Goal: Task Accomplishment & Management: Manage account settings

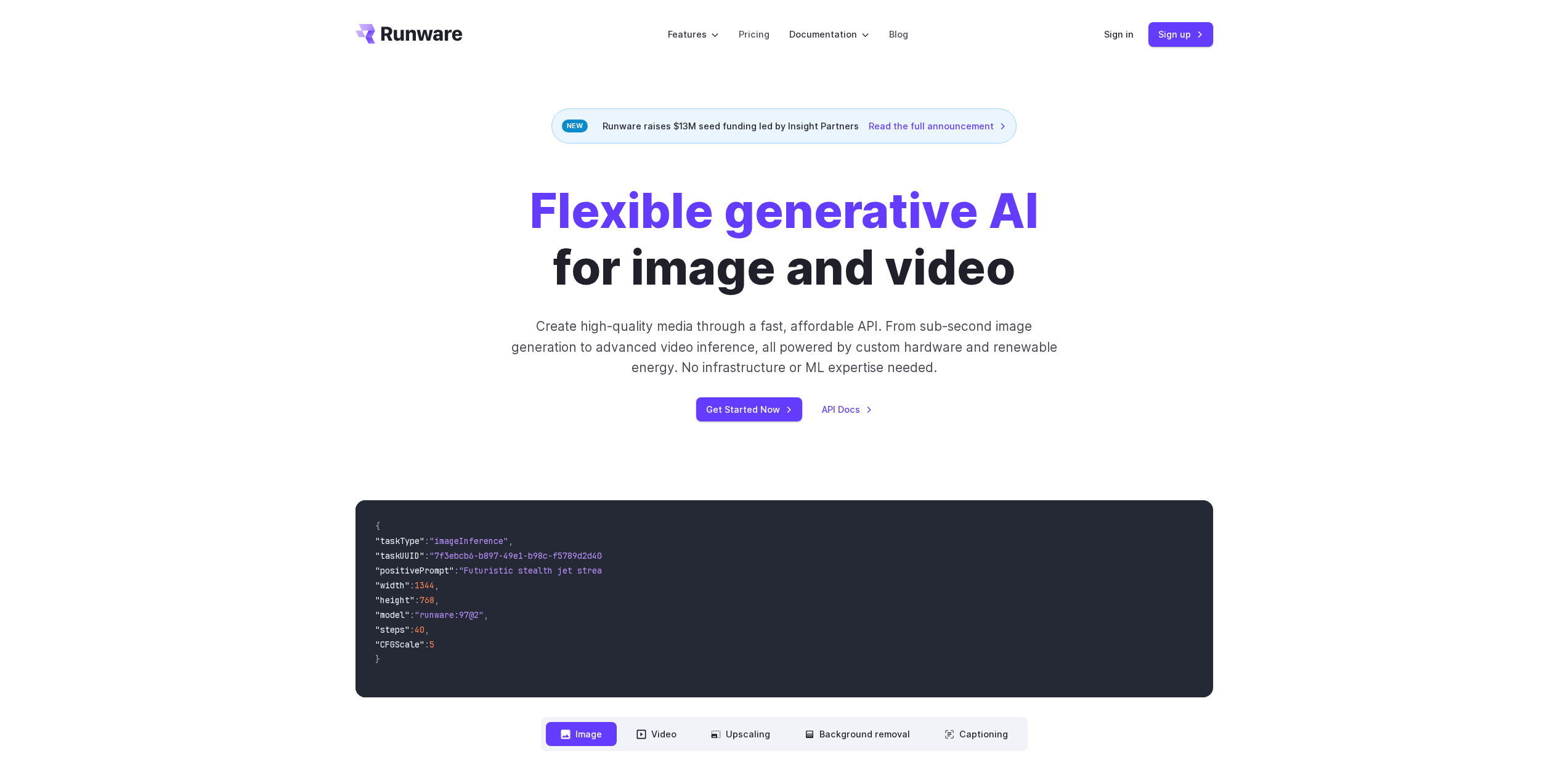
click at [433, 409] on div "Flexible generative AI for image and video Create high-quality media through a …" at bounding box center [784, 302] width 857 height 238
click at [1122, 35] on link "Sign in" at bounding box center [1119, 34] width 30 height 15
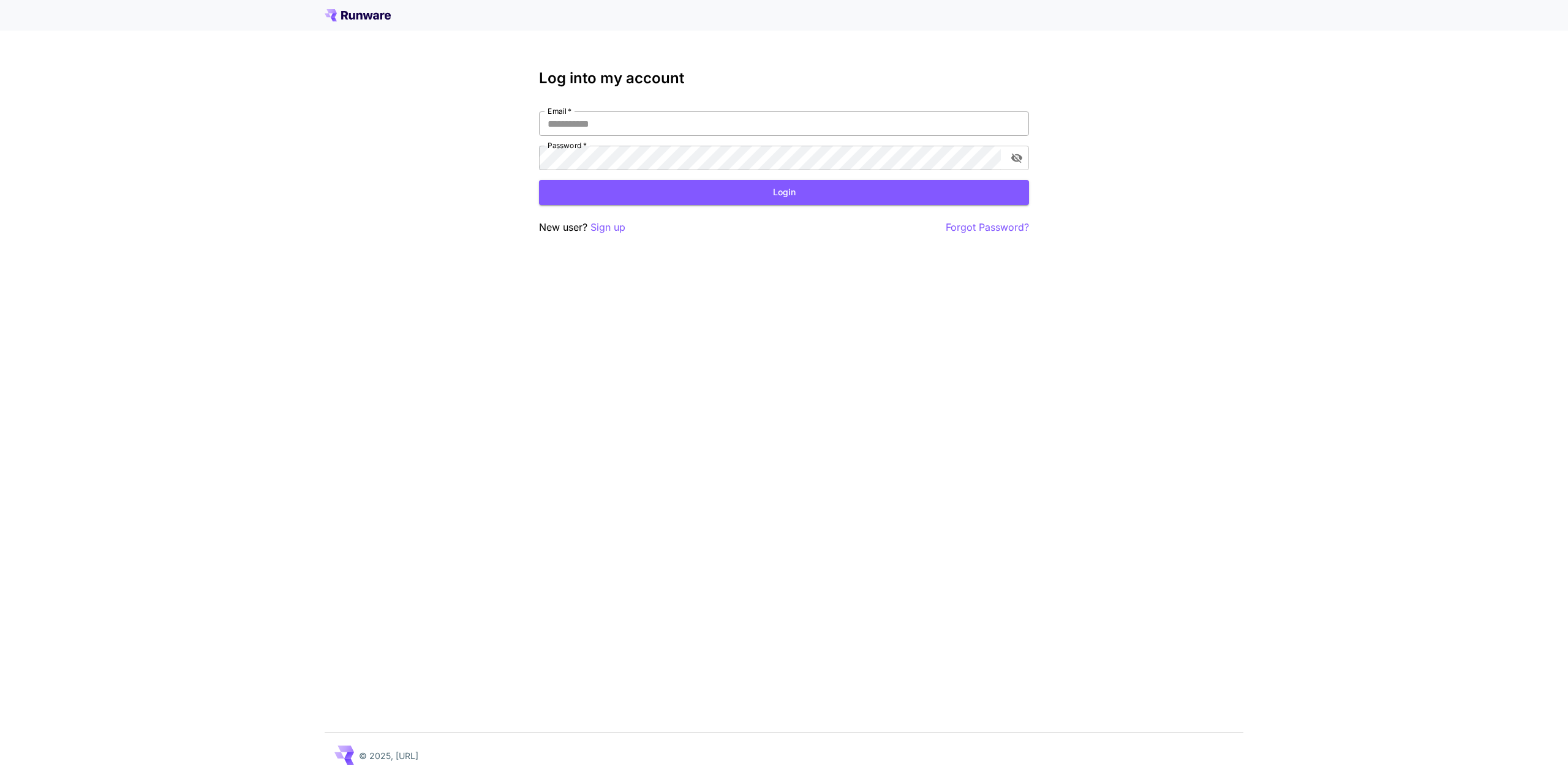
click at [564, 122] on input "Email   *" at bounding box center [784, 123] width 490 height 24
type input "**********"
click at [783, 190] on button "Login" at bounding box center [784, 193] width 490 height 25
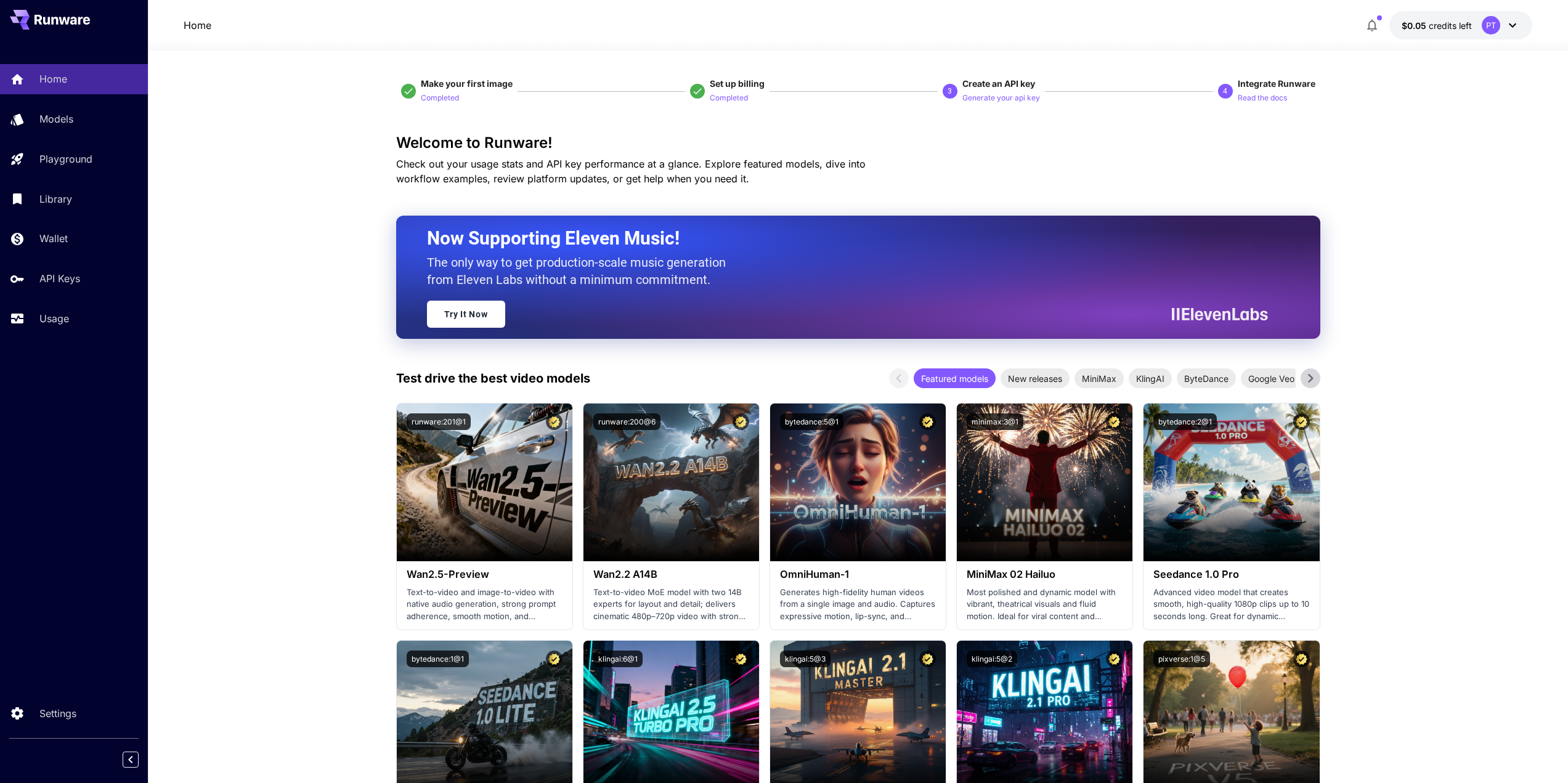
click at [1509, 28] on icon at bounding box center [1512, 24] width 15 height 15
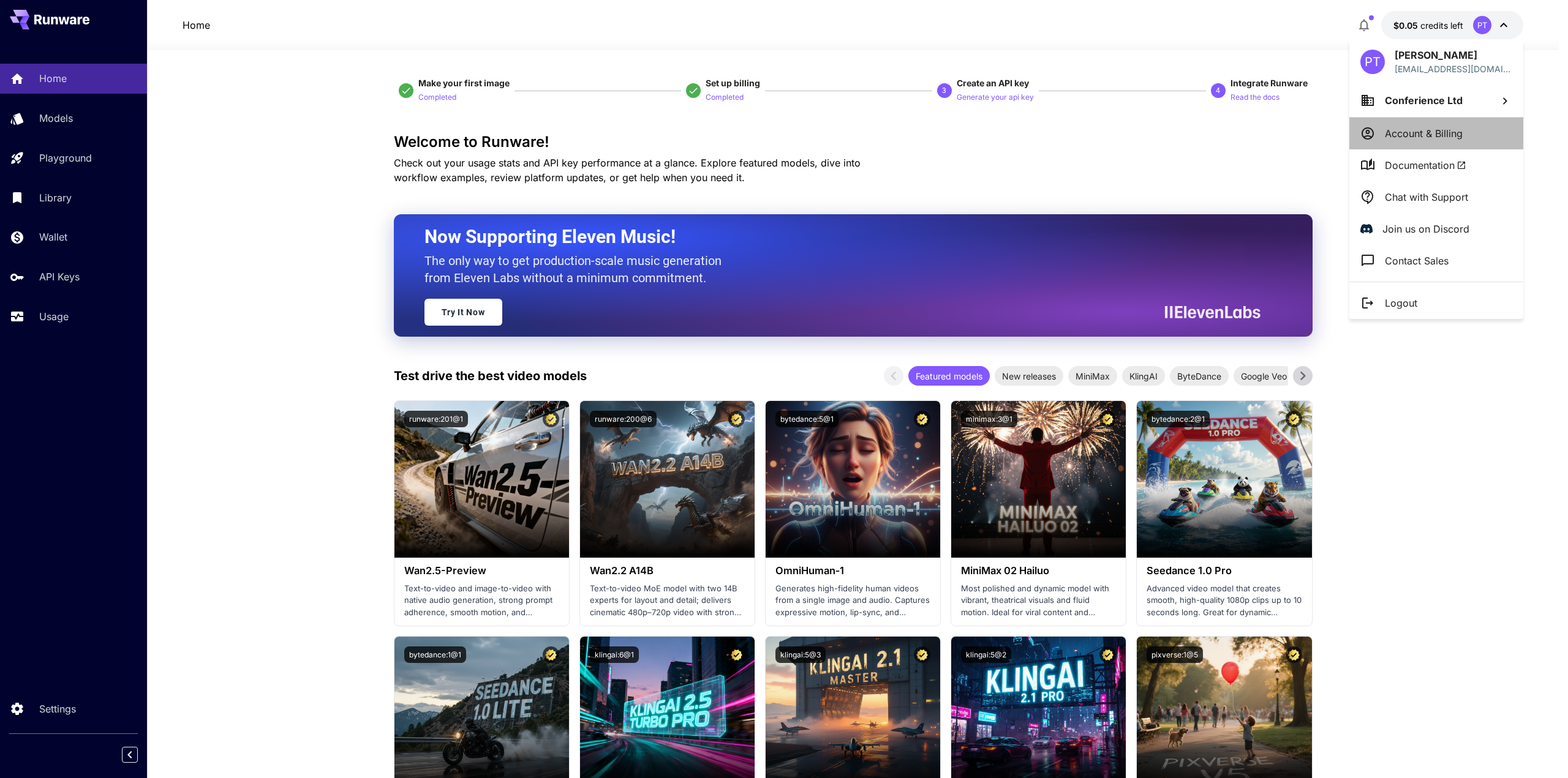
click at [1433, 131] on p "Account & Billing" at bounding box center [1424, 133] width 78 height 14
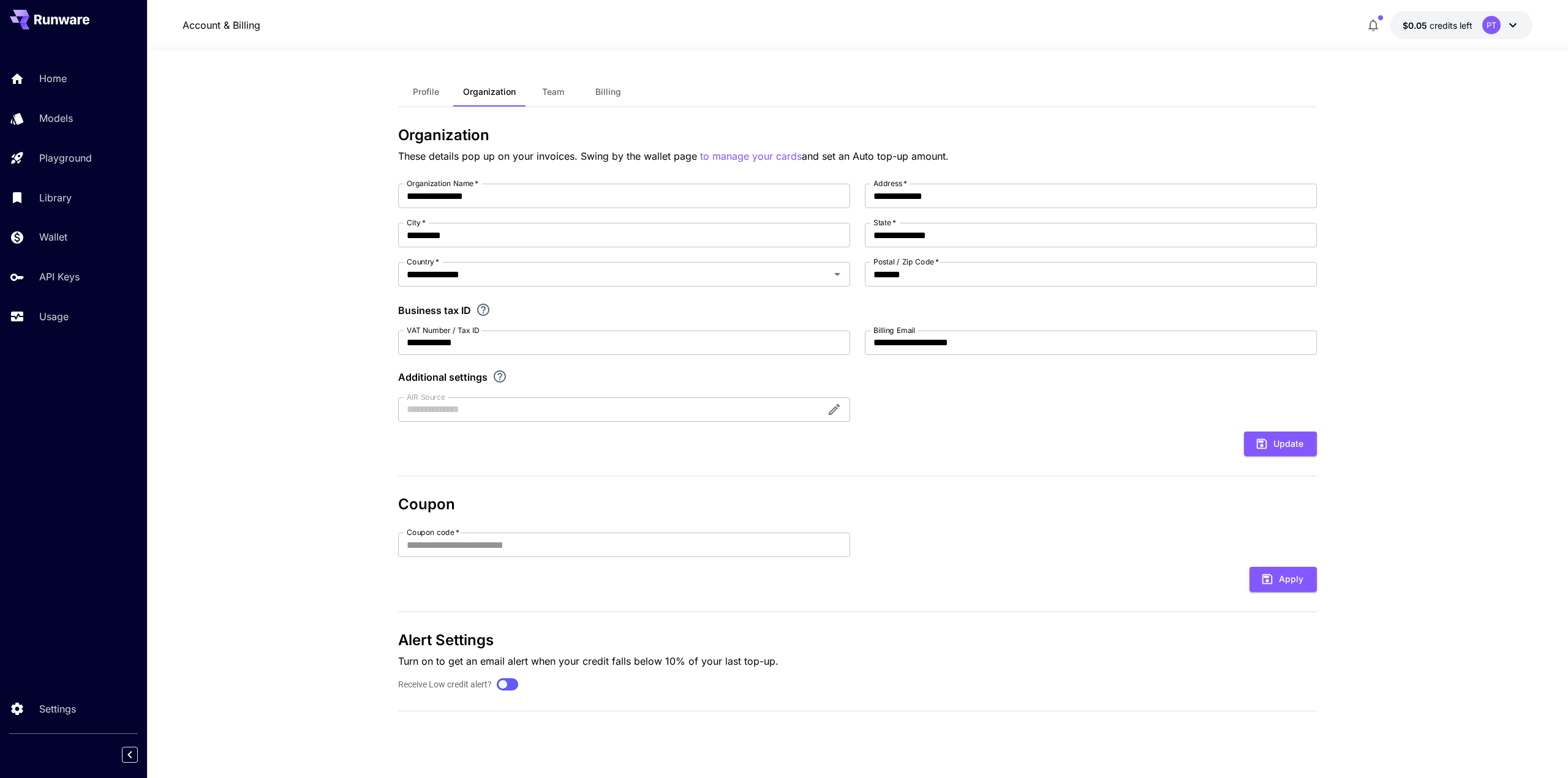
click at [1444, 29] on span "credits left" at bounding box center [1451, 25] width 43 height 11
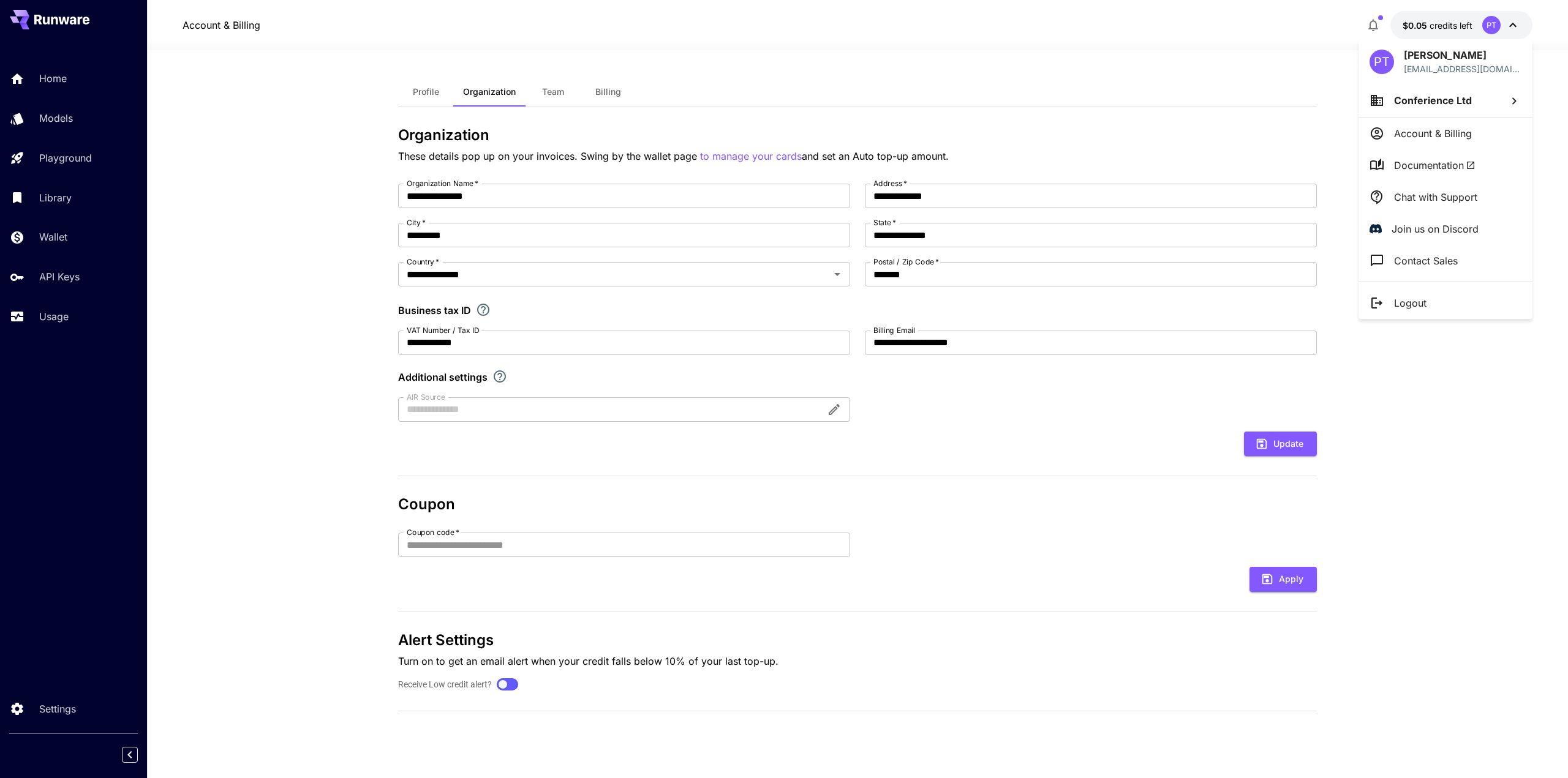
click at [1048, 441] on div at bounding box center [784, 389] width 1568 height 778
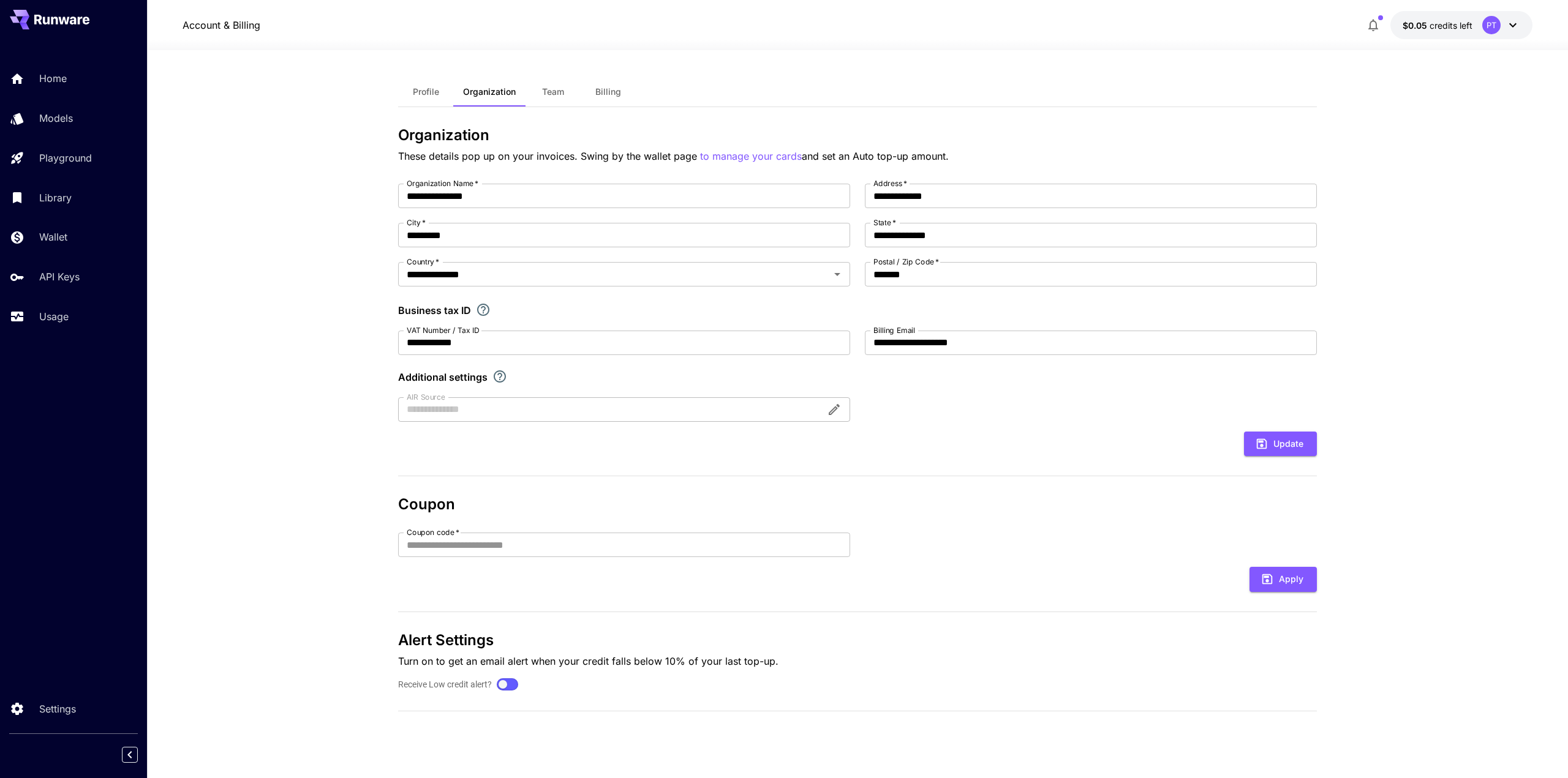
click at [607, 93] on span "Billing" at bounding box center [608, 91] width 26 height 11
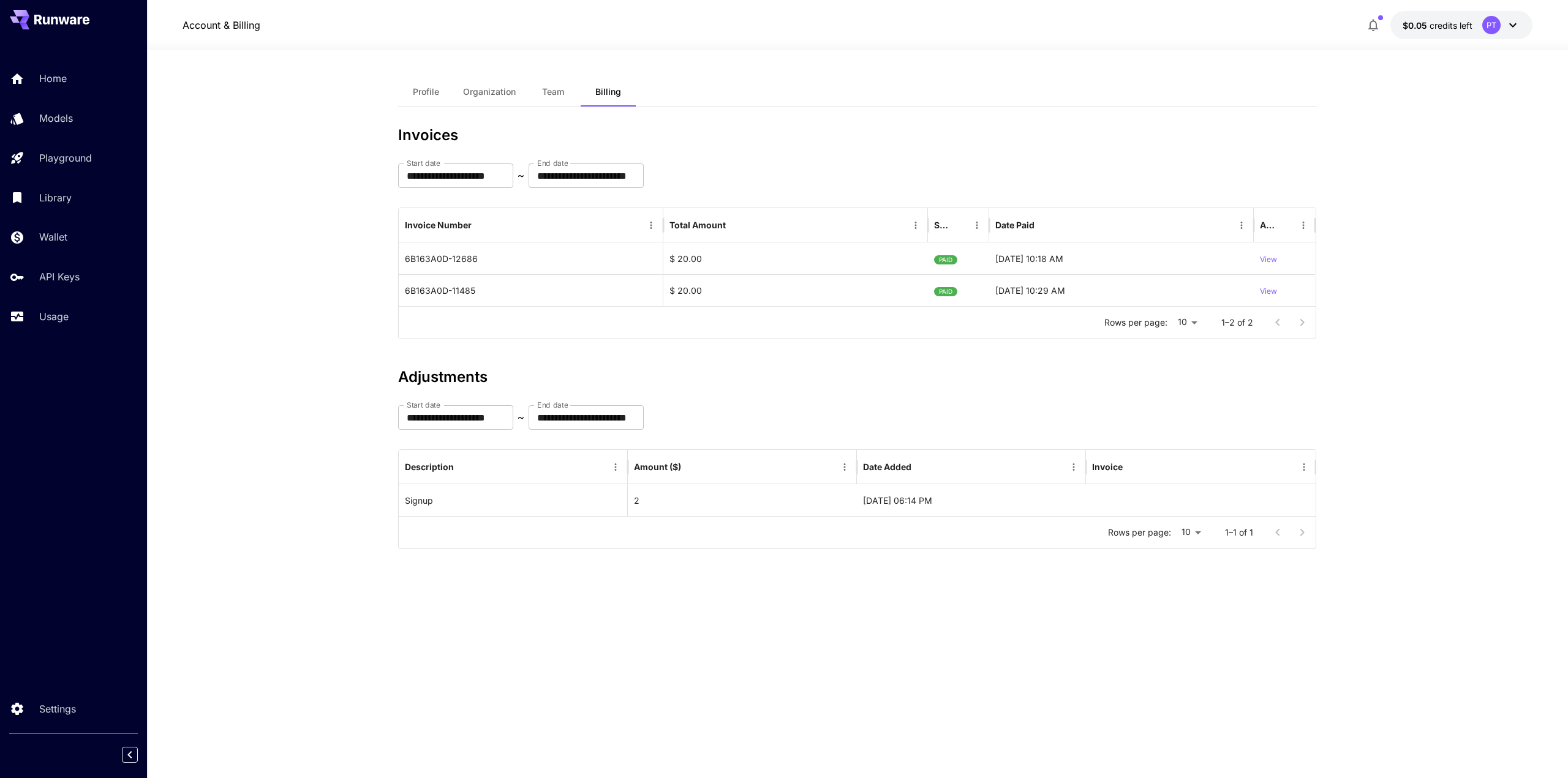
click at [1511, 24] on icon at bounding box center [1513, 25] width 8 height 4
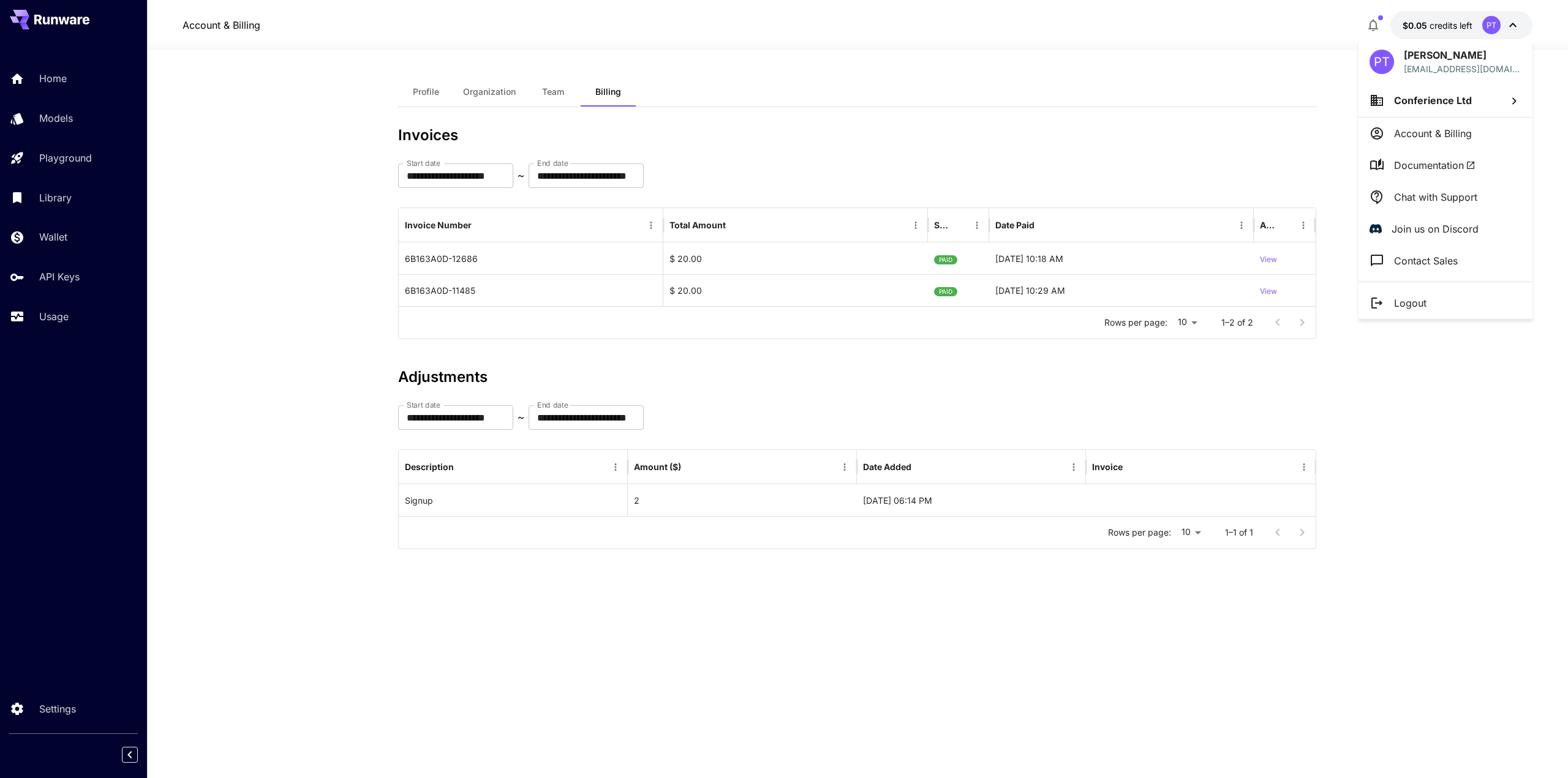
click at [1518, 97] on icon at bounding box center [1514, 100] width 14 height 14
click at [1514, 100] on div at bounding box center [784, 389] width 1568 height 778
click at [21, 713] on div at bounding box center [784, 389] width 1568 height 778
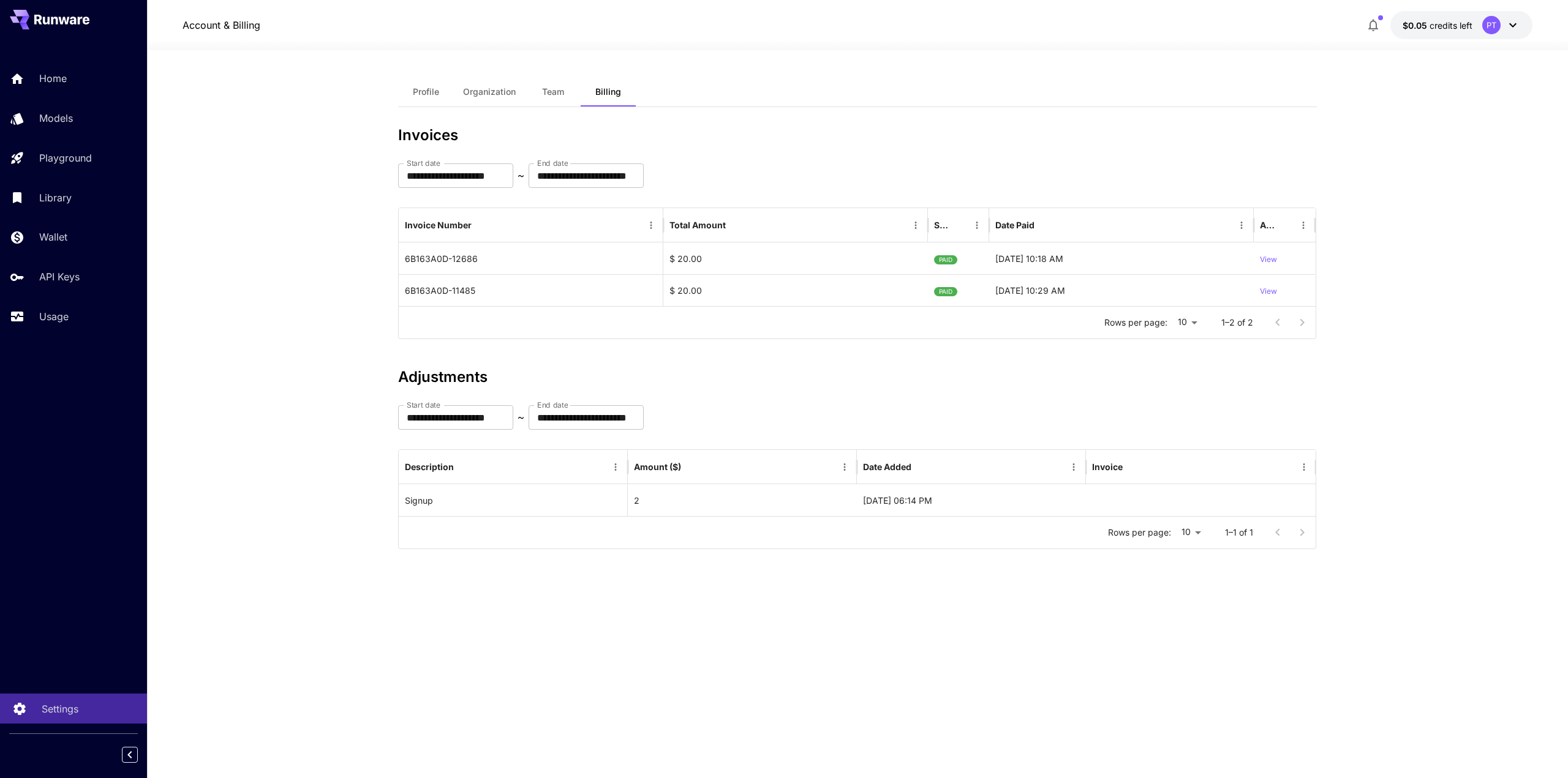
click at [19, 712] on icon at bounding box center [19, 705] width 12 height 13
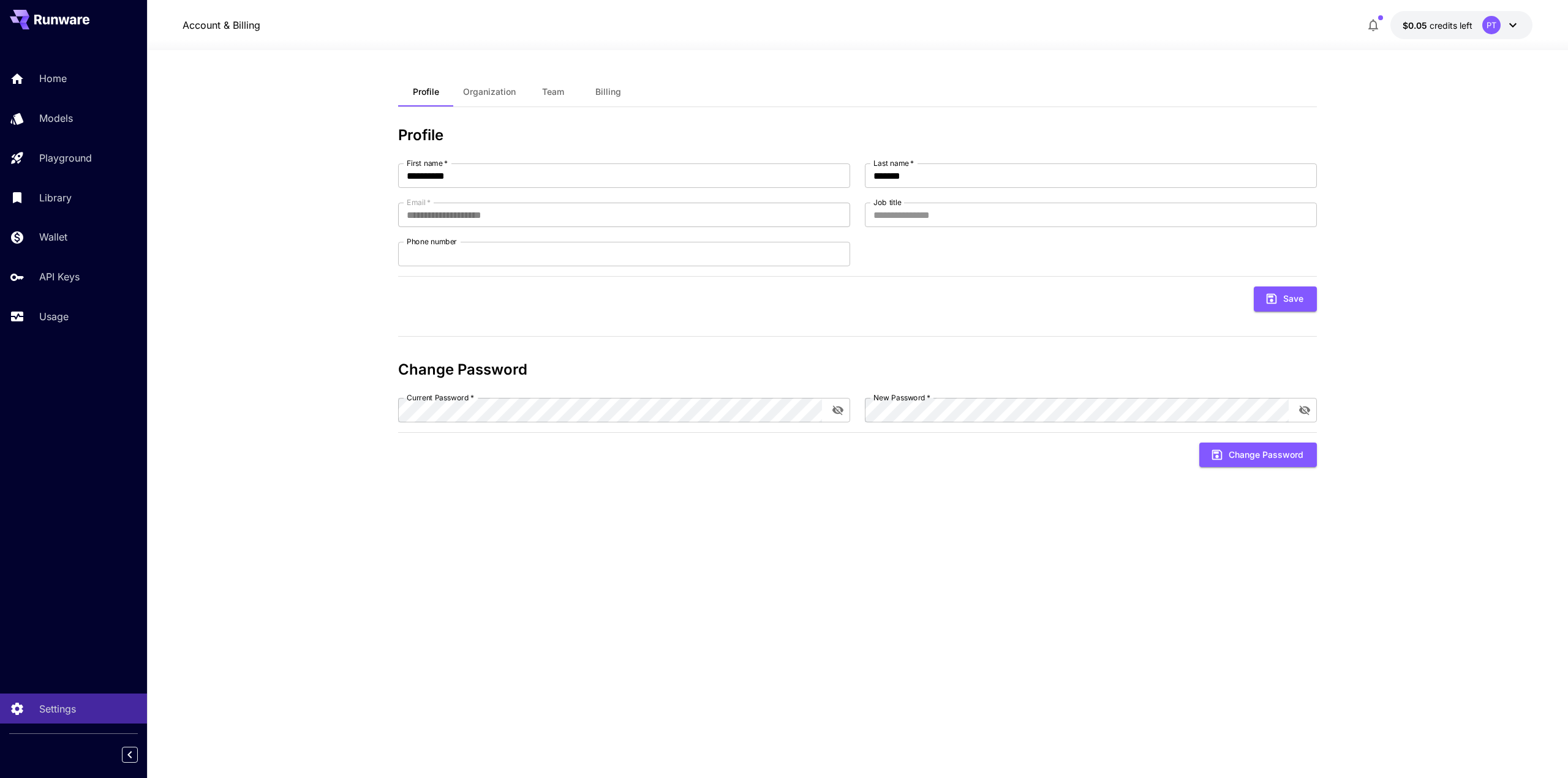
click at [1455, 29] on span "credits left" at bounding box center [1451, 25] width 43 height 11
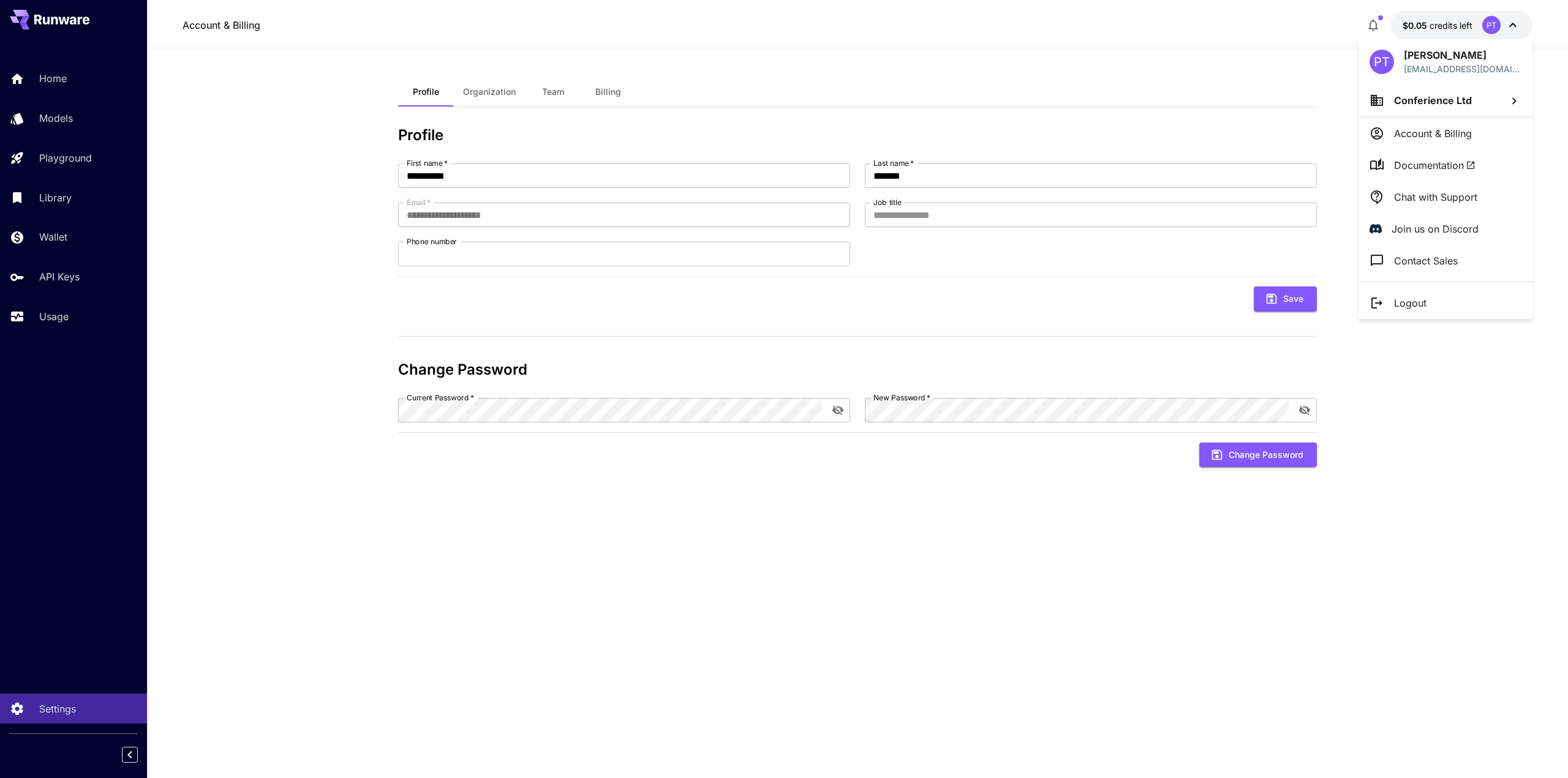
click at [1437, 127] on p "Account & Billing" at bounding box center [1433, 133] width 78 height 14
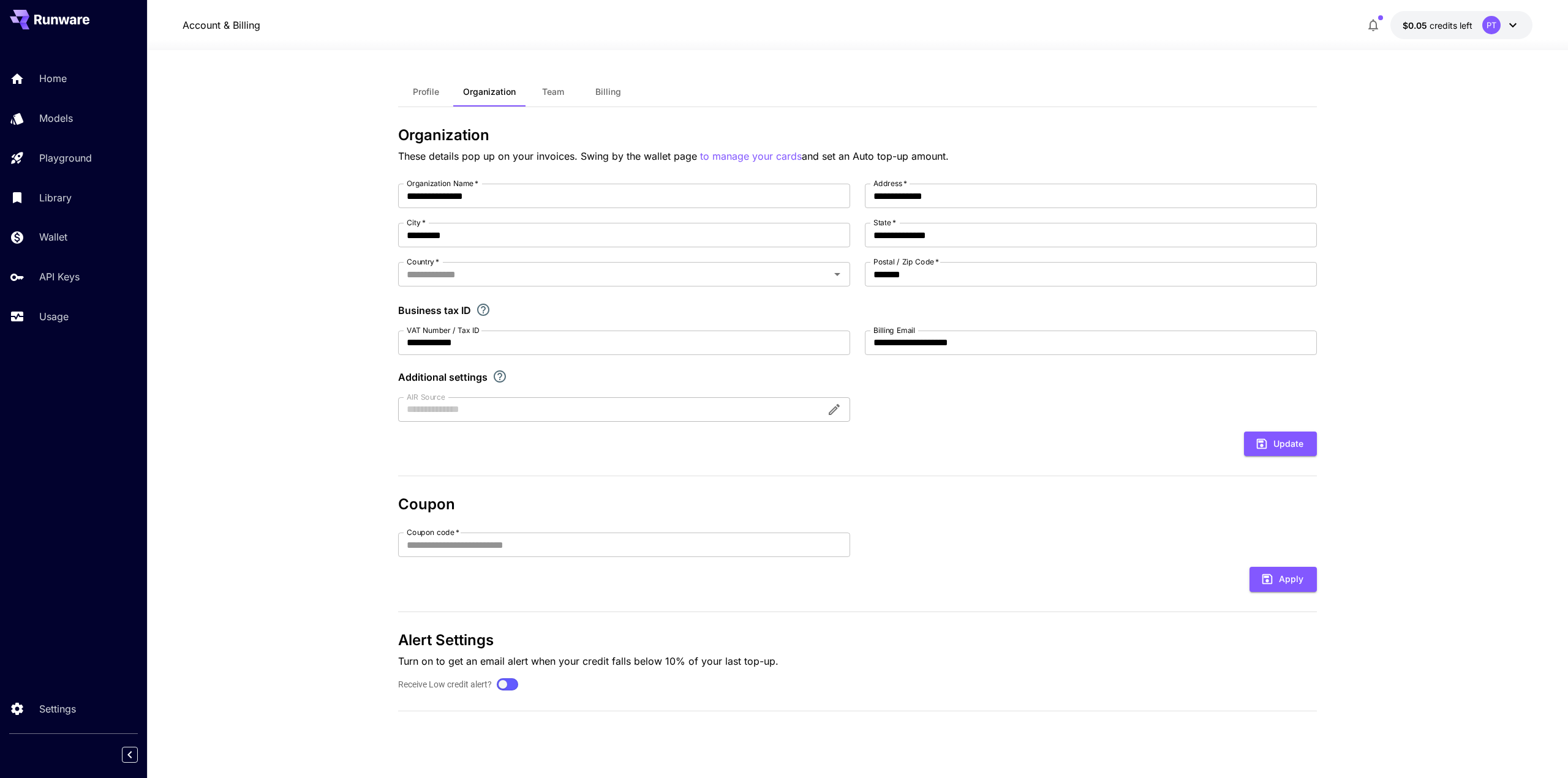
type input "**********"
click at [606, 91] on span "Billing" at bounding box center [608, 91] width 26 height 11
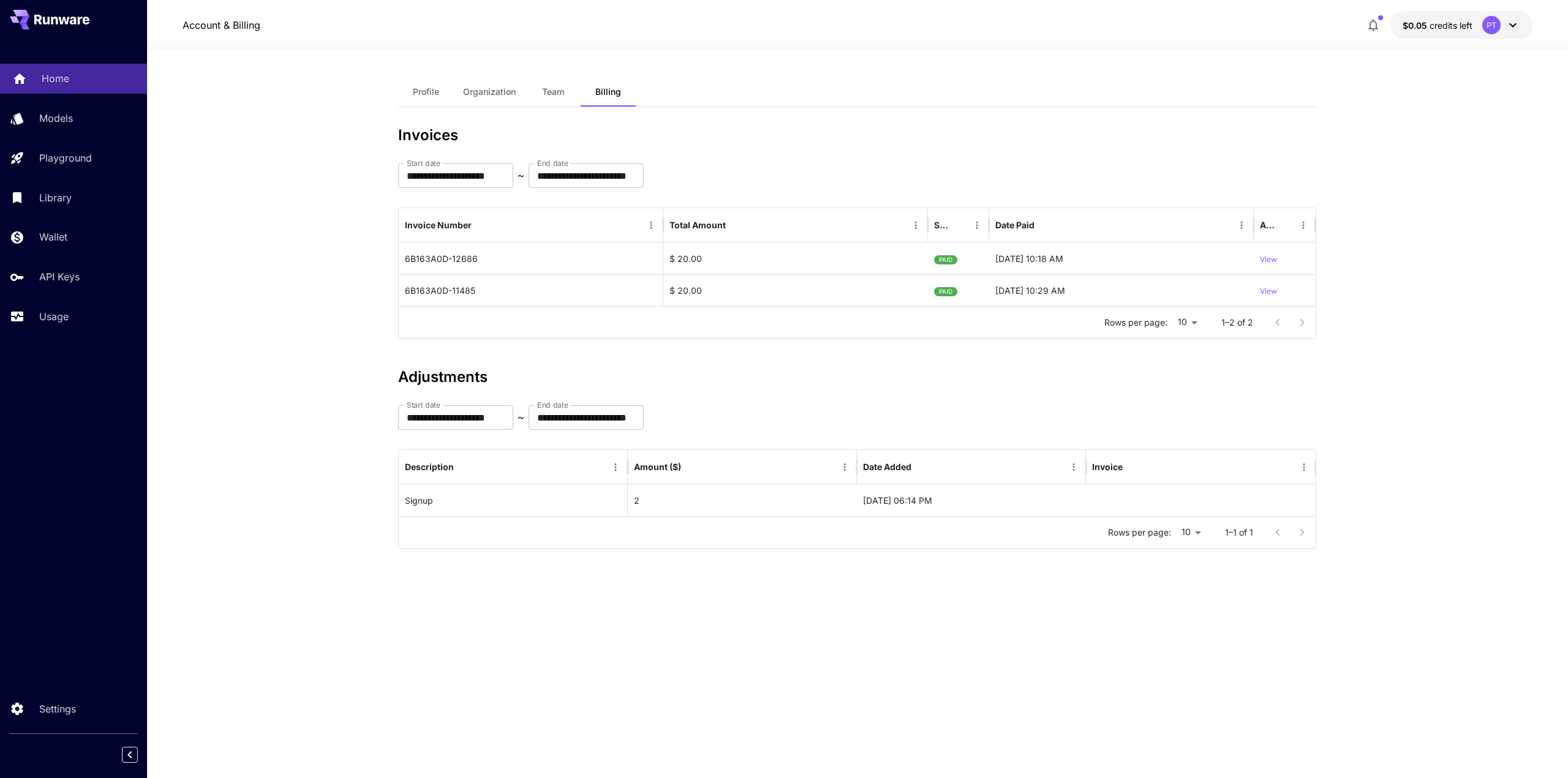
click at [66, 75] on p "Home" at bounding box center [55, 78] width 28 height 14
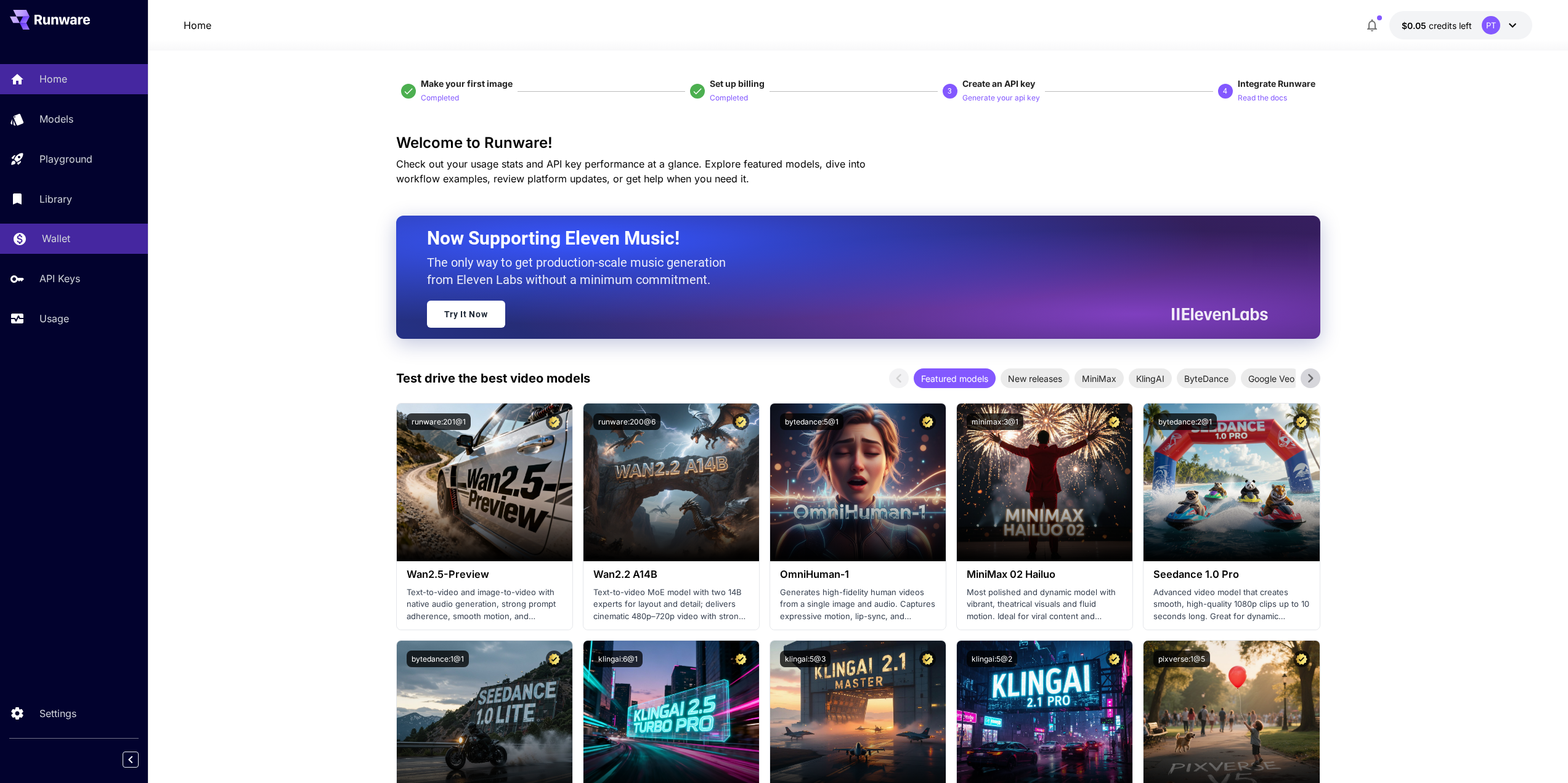
click at [64, 242] on p "Wallet" at bounding box center [55, 238] width 28 height 15
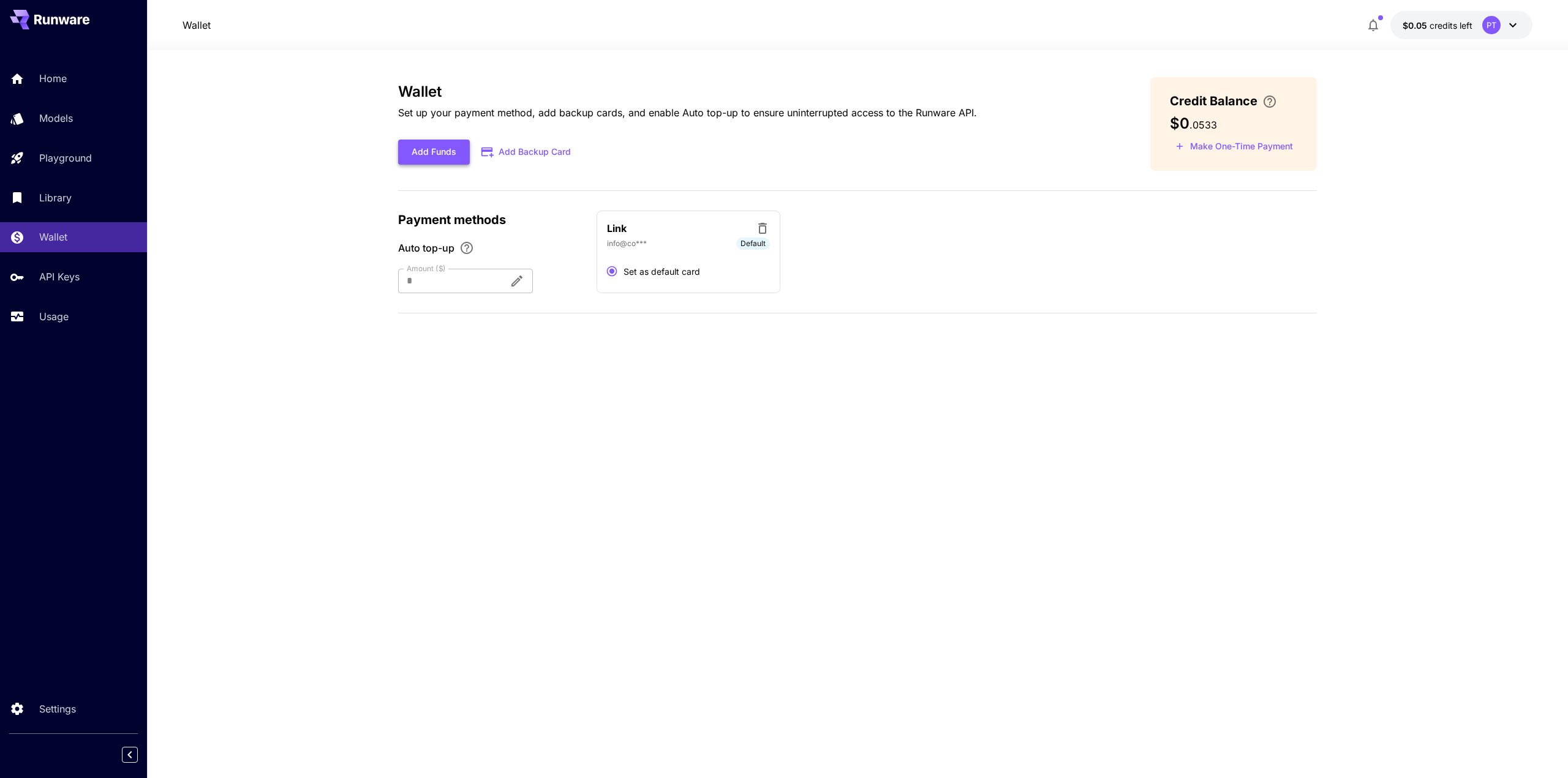
click at [446, 156] on button "Add Funds" at bounding box center [433, 152] width 71 height 25
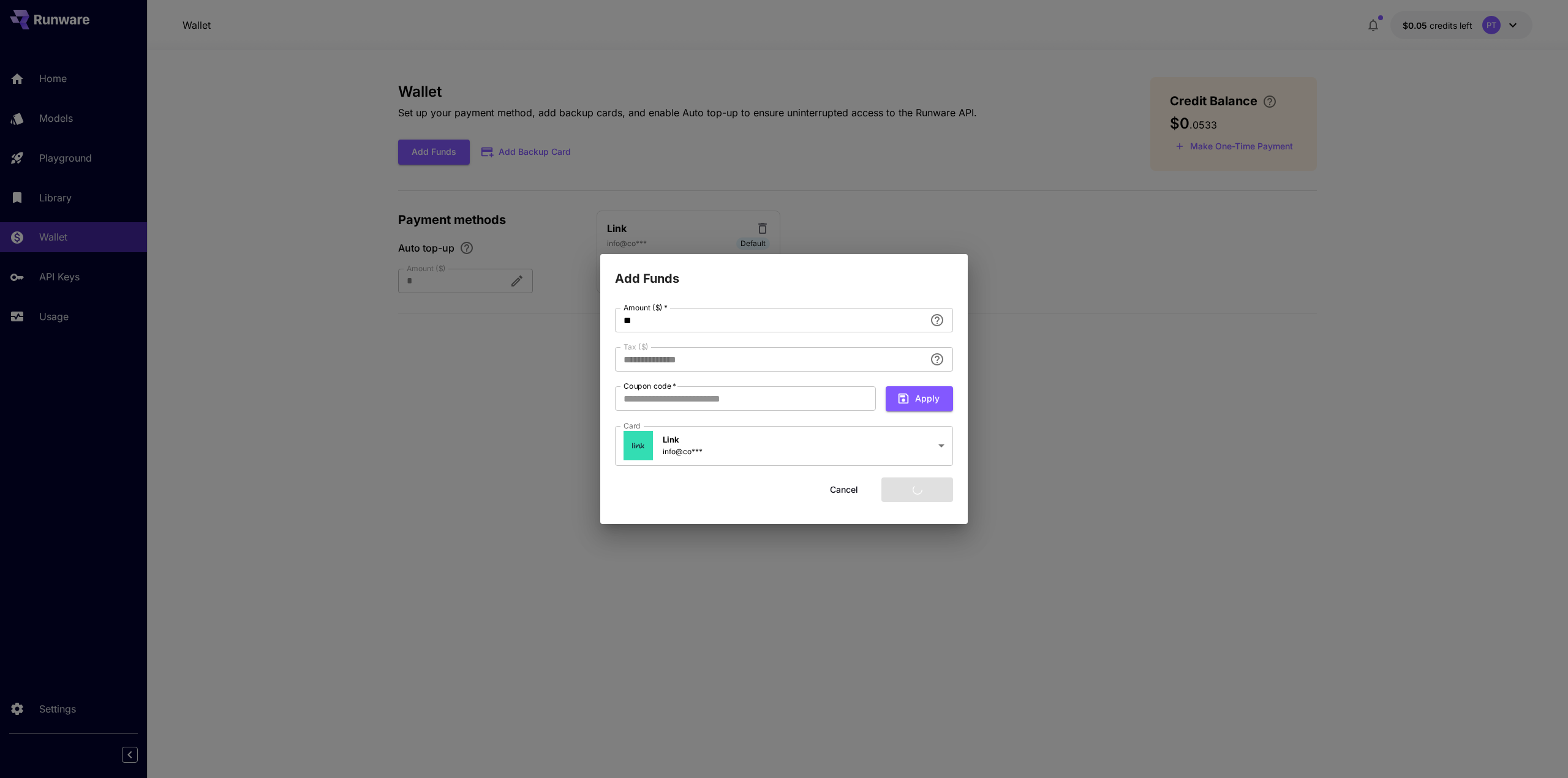
type input "****"
click at [646, 324] on input "**" at bounding box center [771, 320] width 310 height 24
click at [930, 487] on button "Add funds" at bounding box center [917, 490] width 71 height 25
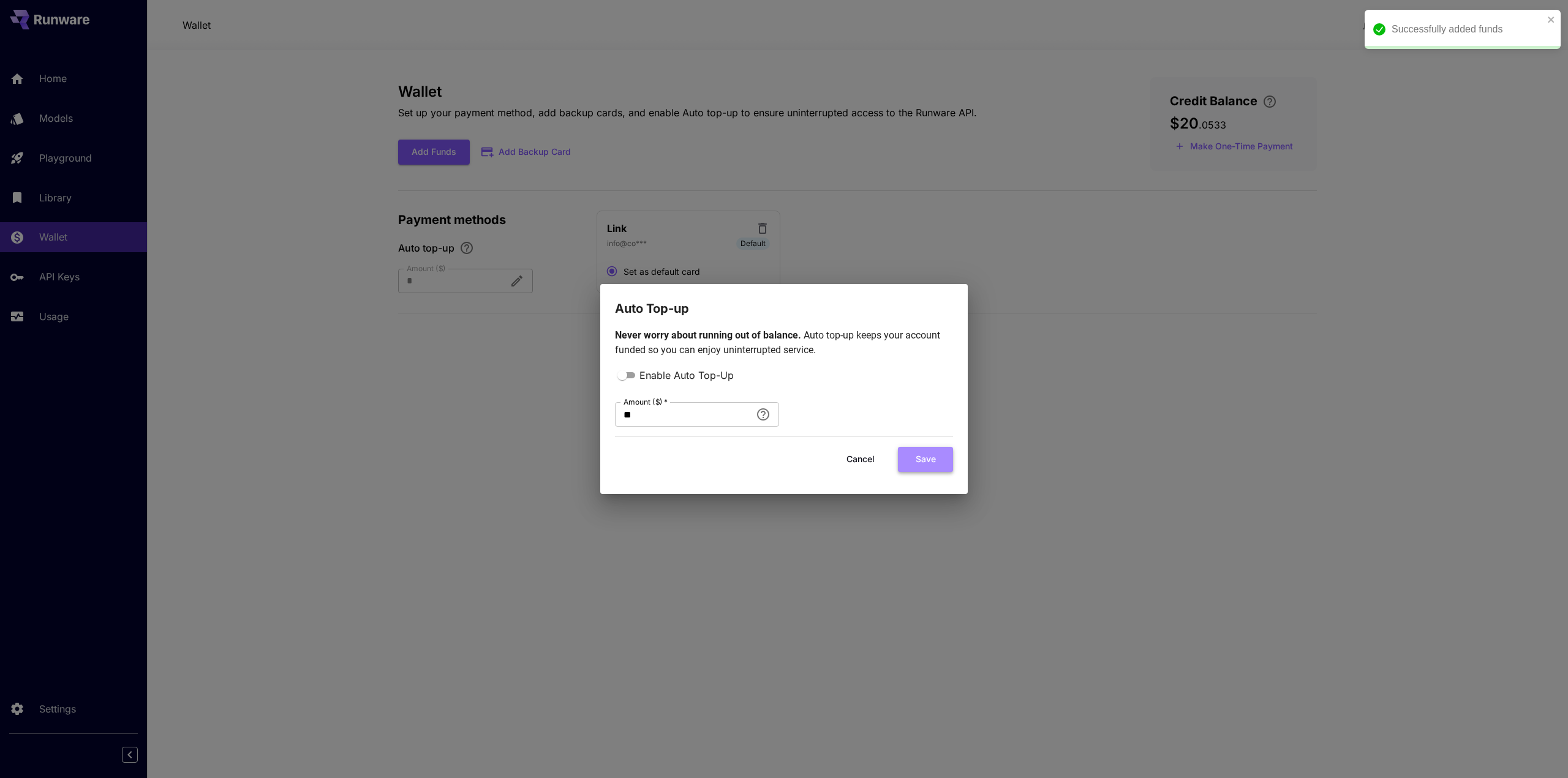
click at [927, 460] on button "Save" at bounding box center [926, 459] width 55 height 25
